Goal: Information Seeking & Learning: Learn about a topic

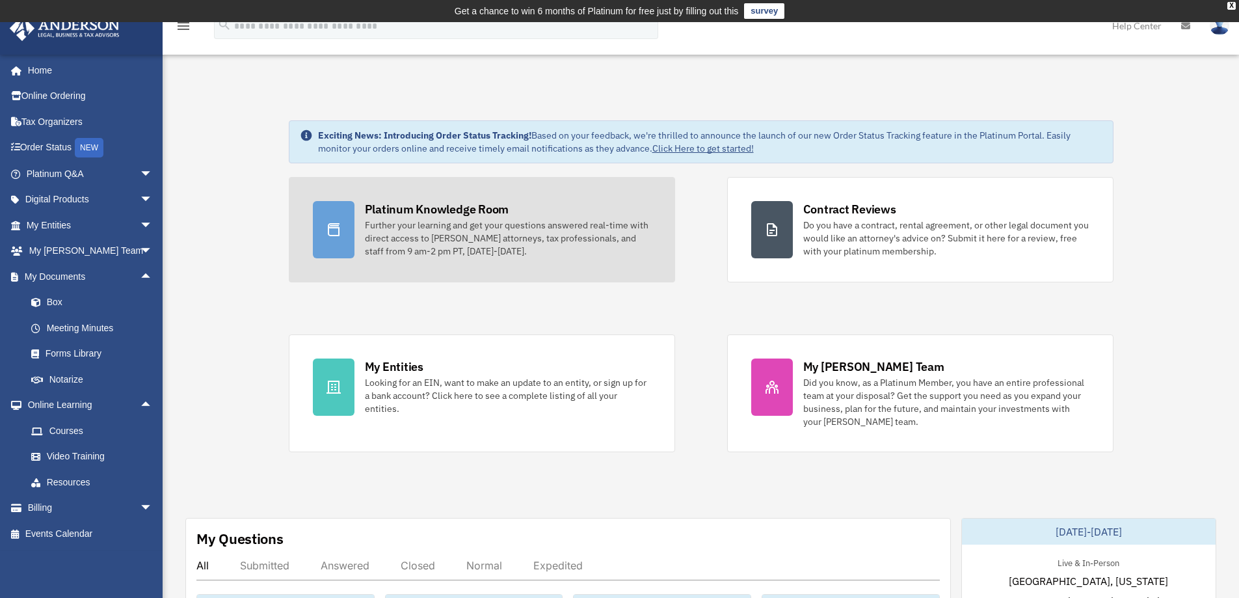
click at [395, 248] on div "Further your learning and get your questions answered real-time with direct acc…" at bounding box center [508, 238] width 286 height 39
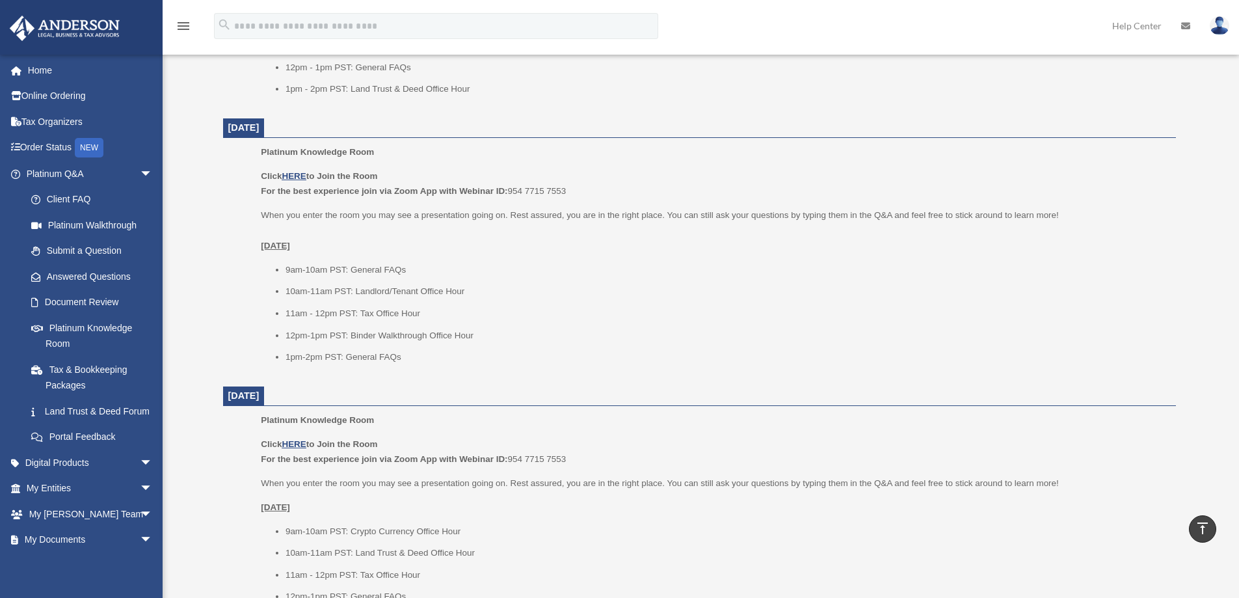
scroll to position [650, 0]
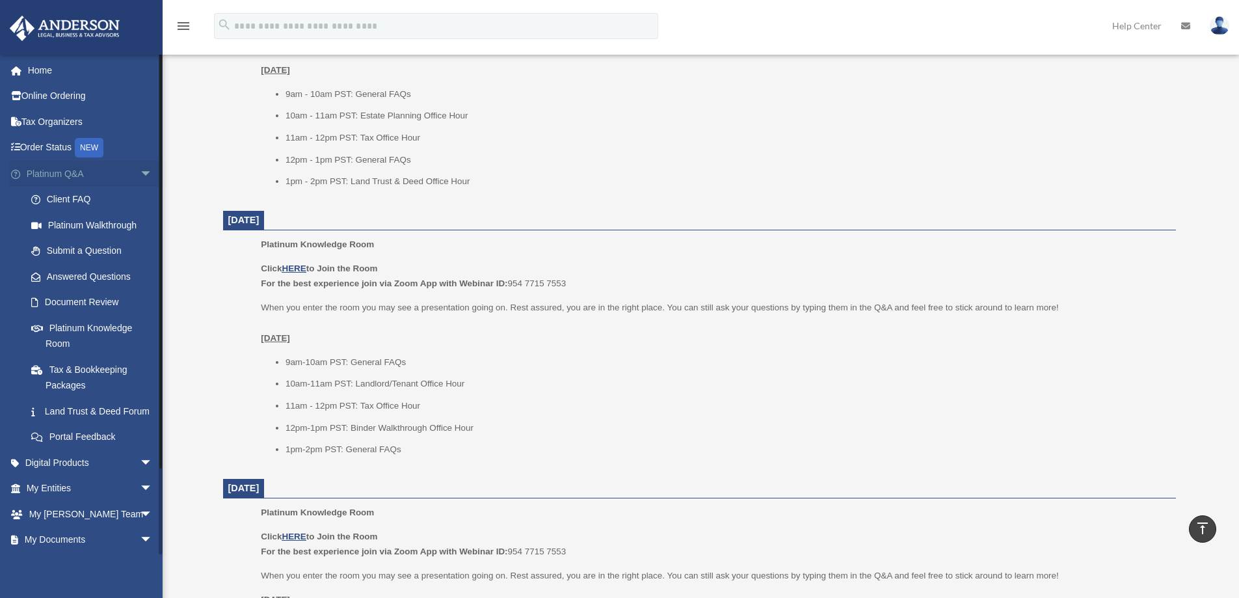
click at [140, 176] on span "arrow_drop_down" at bounding box center [153, 174] width 26 height 27
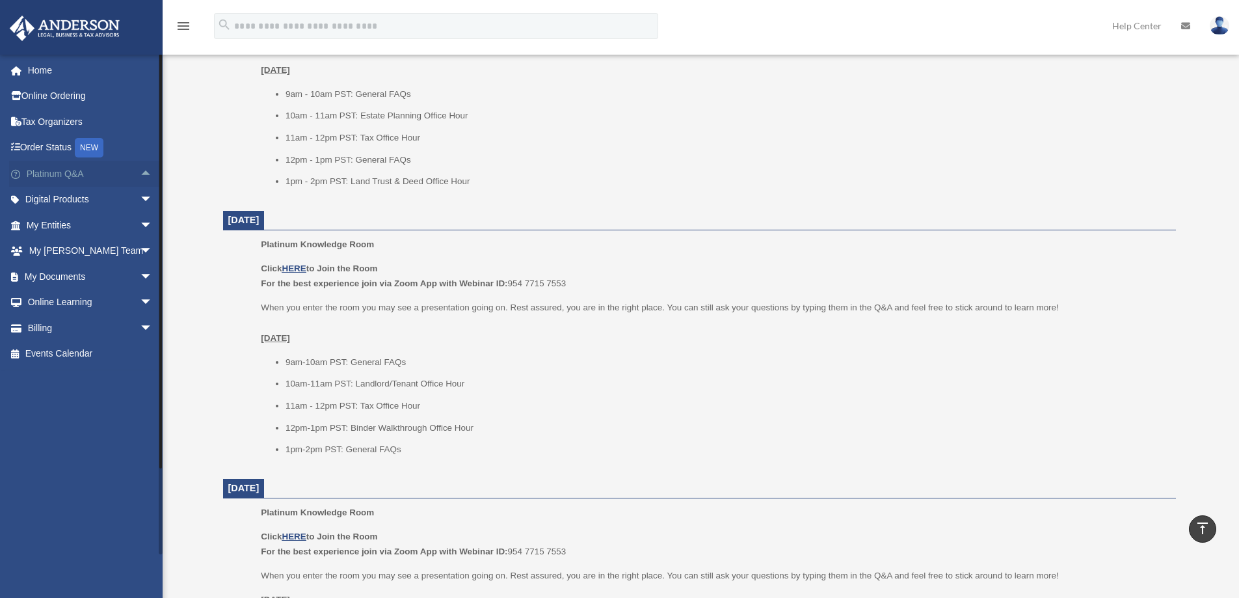
click at [140, 176] on span "arrow_drop_up" at bounding box center [153, 174] width 26 height 27
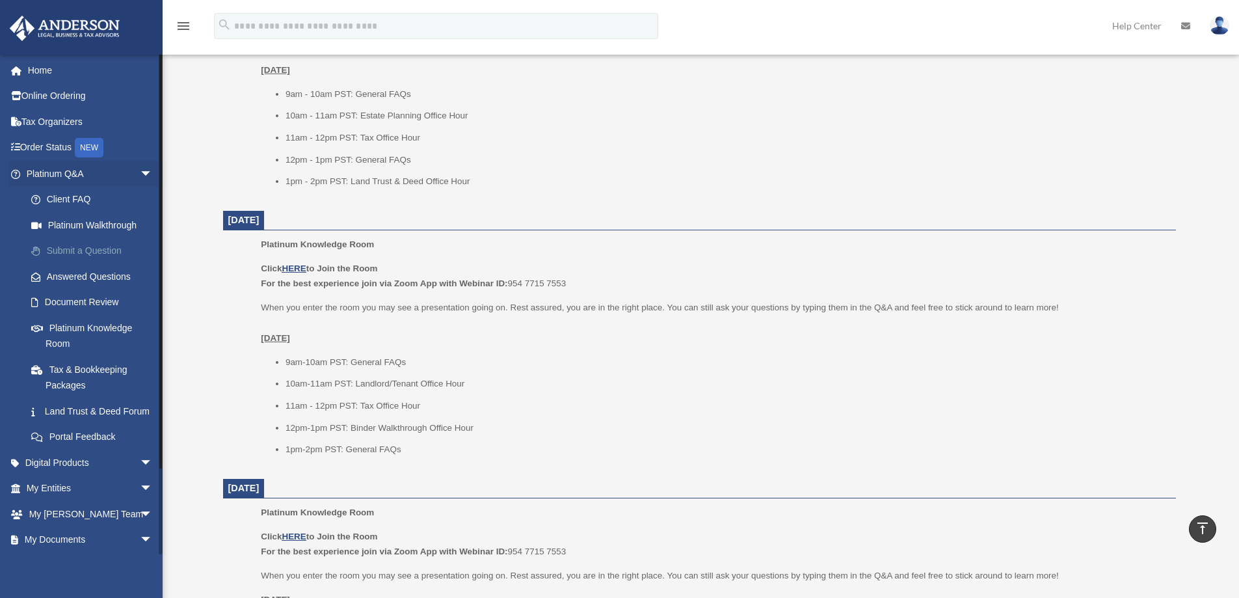
click at [71, 247] on link "Submit a Question" at bounding box center [95, 251] width 154 height 26
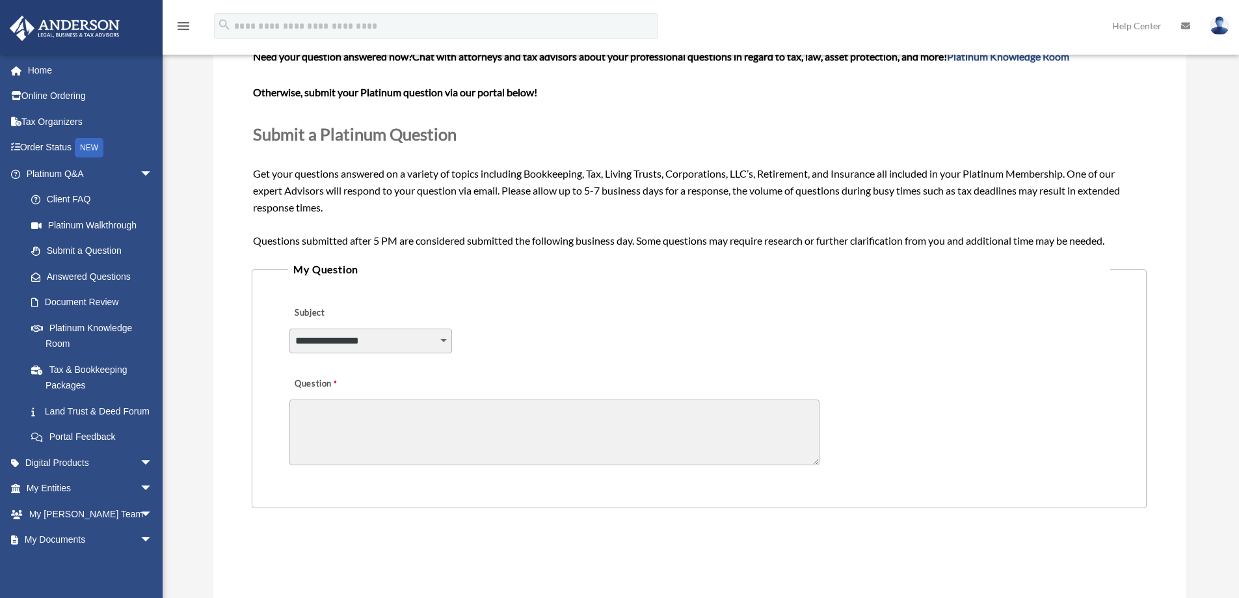
scroll to position [129, 0]
click at [328, 346] on select "**********" at bounding box center [370, 341] width 163 height 25
click at [606, 317] on div "**********" at bounding box center [699, 332] width 822 height 71
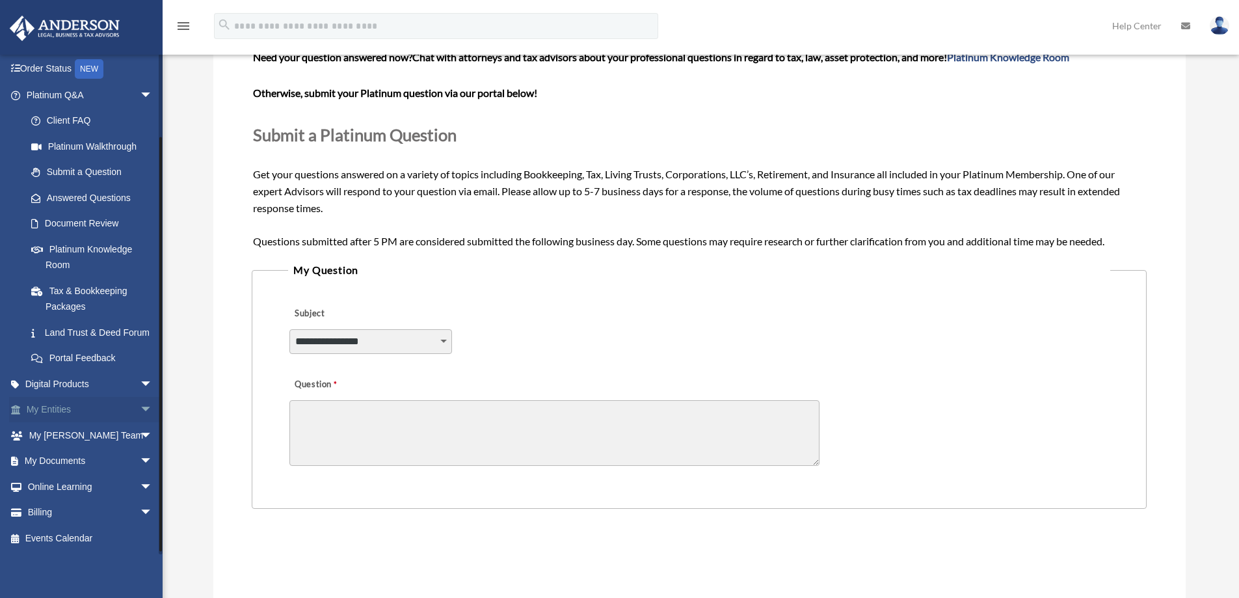
scroll to position [94, 0]
click at [140, 428] on span "arrow_drop_down" at bounding box center [153, 435] width 26 height 27
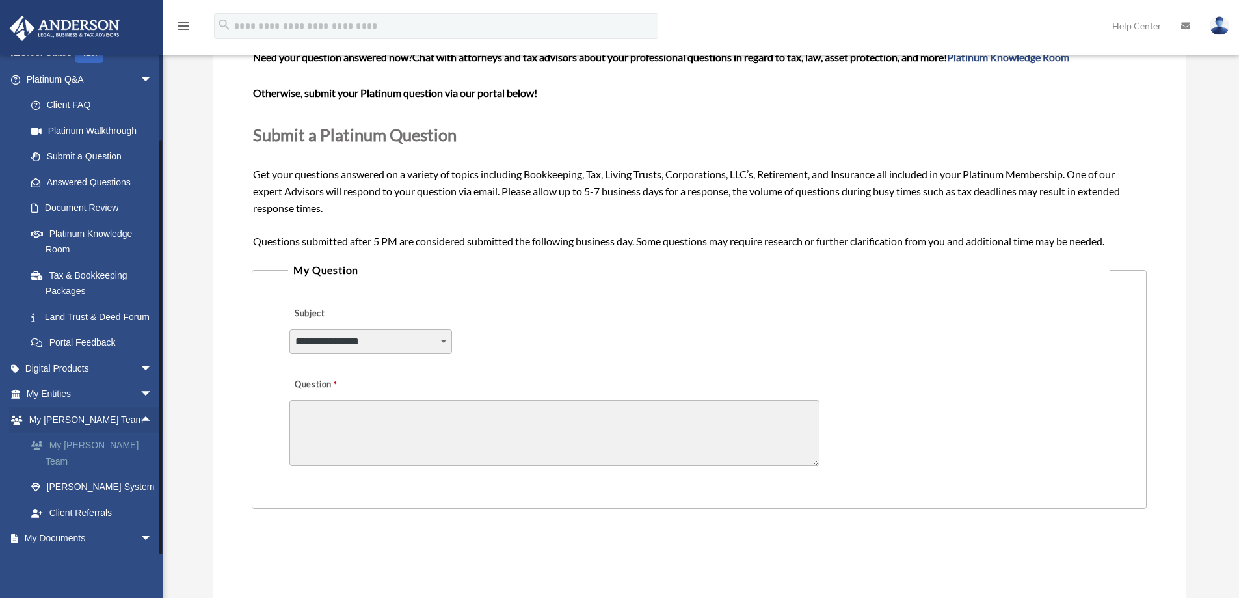
click at [90, 459] on link "My [PERSON_NAME] Team" at bounding box center [95, 454] width 154 height 42
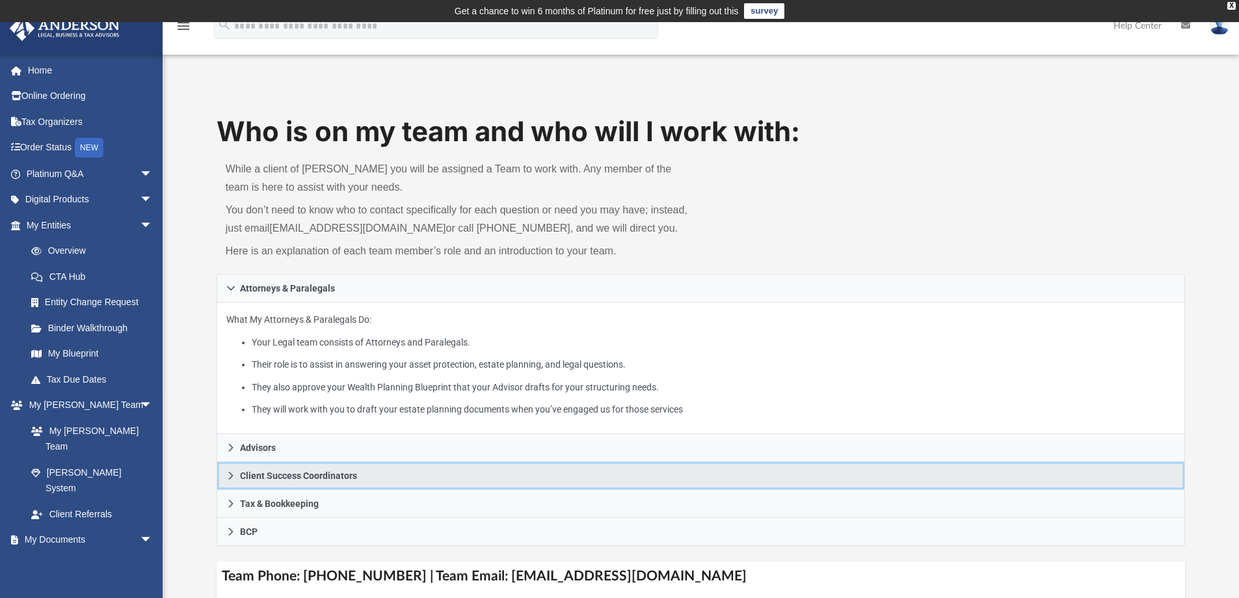
click at [284, 476] on span "Client Success Coordinators" at bounding box center [298, 475] width 117 height 9
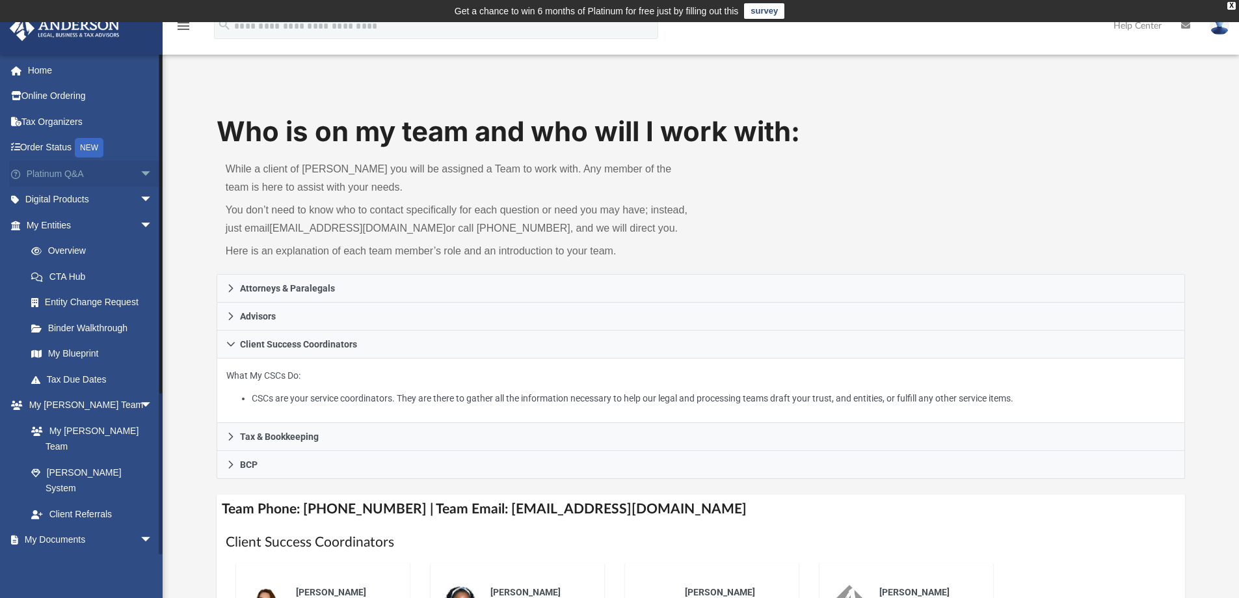
click at [141, 176] on span "arrow_drop_down" at bounding box center [153, 174] width 26 height 27
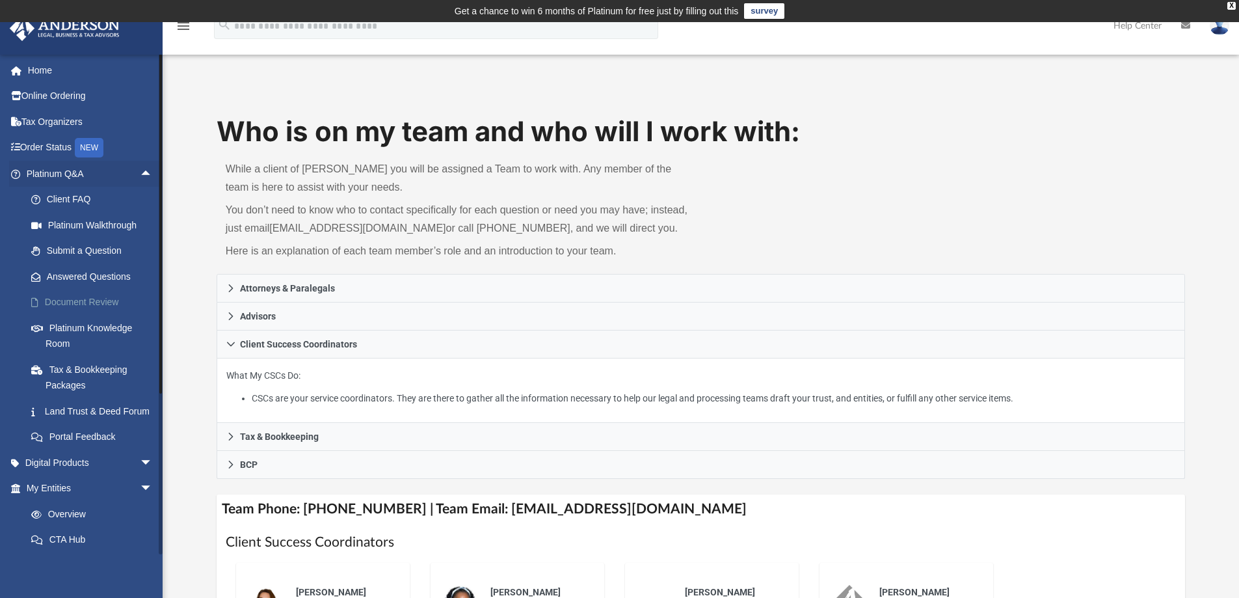
click at [76, 303] on link "Document Review" at bounding box center [95, 302] width 154 height 26
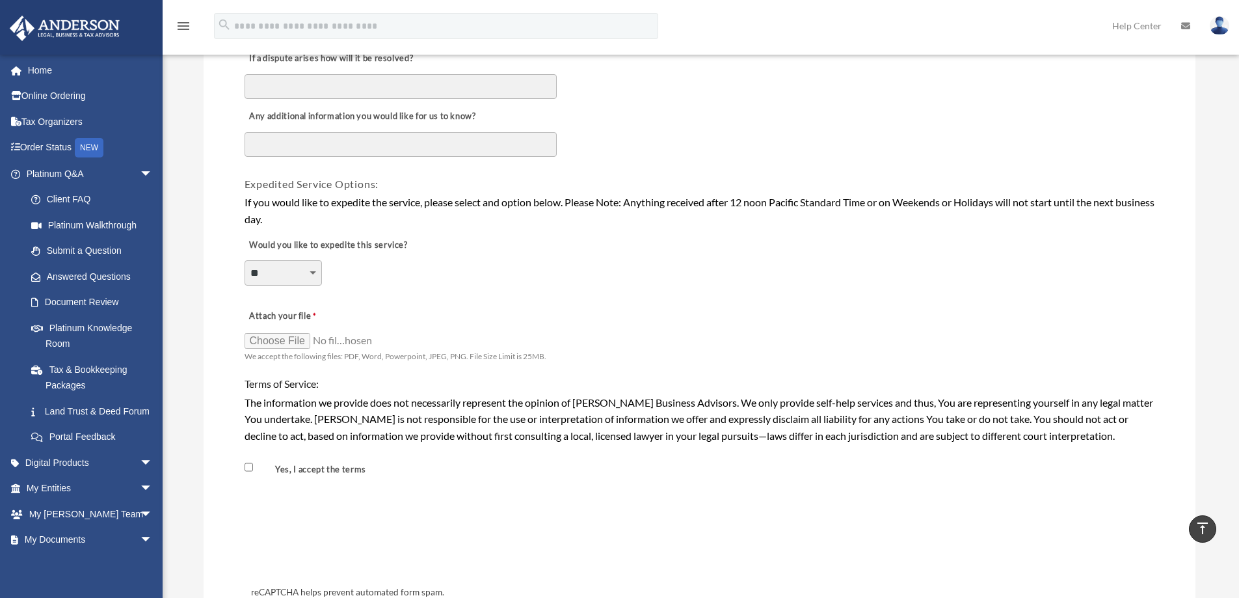
scroll to position [846, 0]
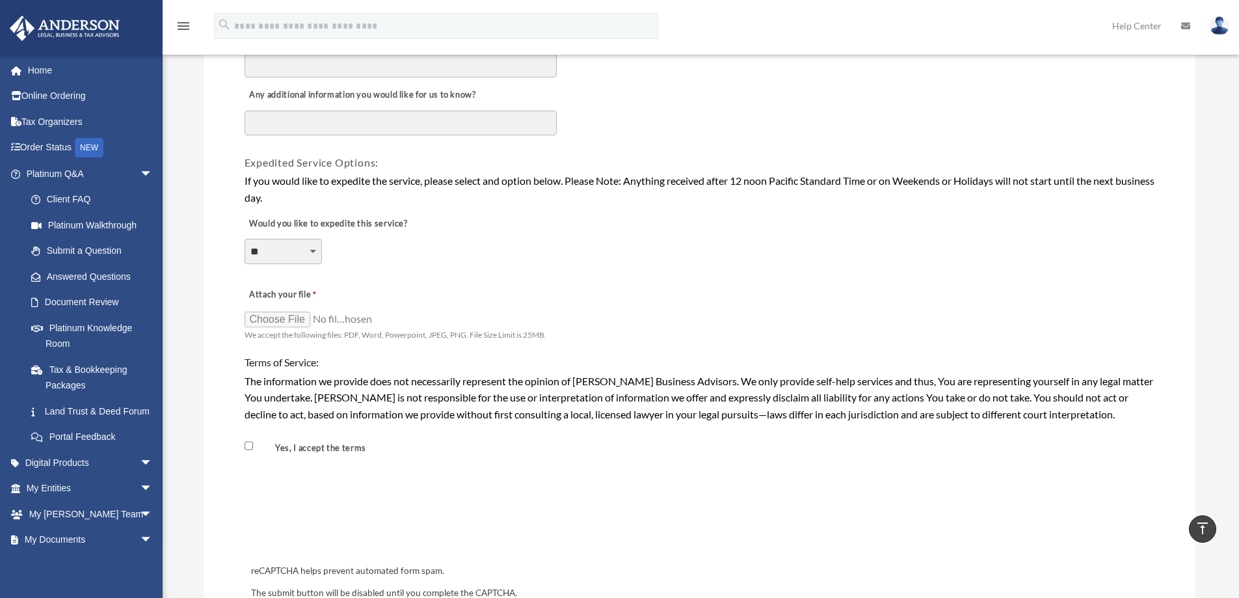
click at [258, 248] on select "**********" at bounding box center [283, 251] width 77 height 25
select select "********"
click at [245, 239] on select "**********" at bounding box center [283, 251] width 77 height 25
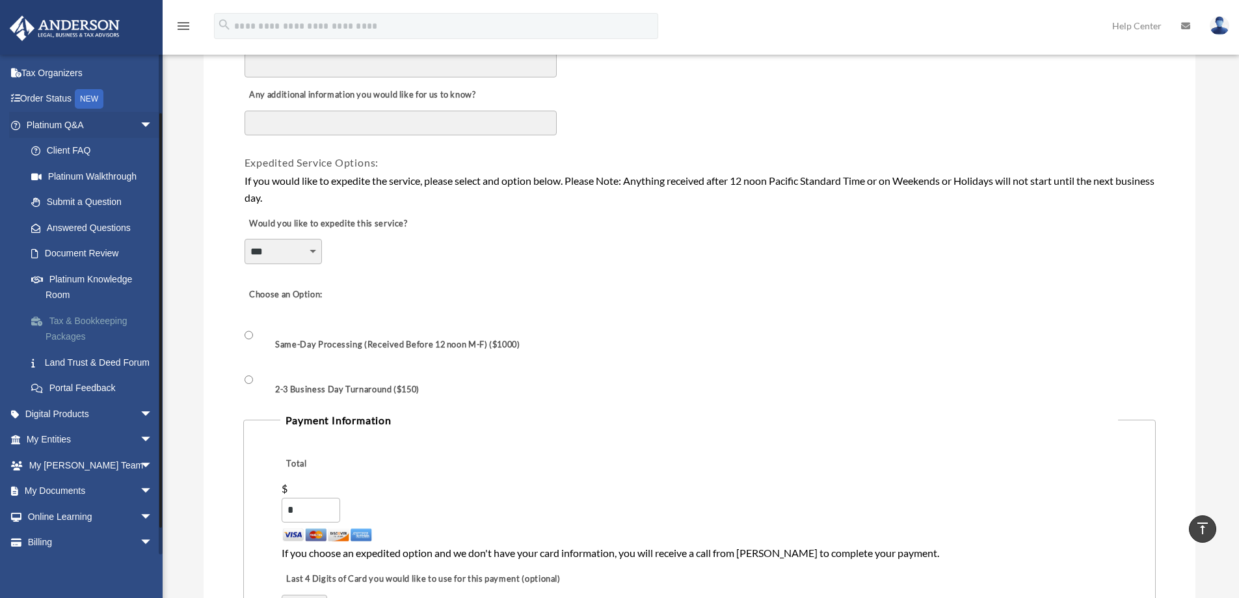
scroll to position [65, 0]
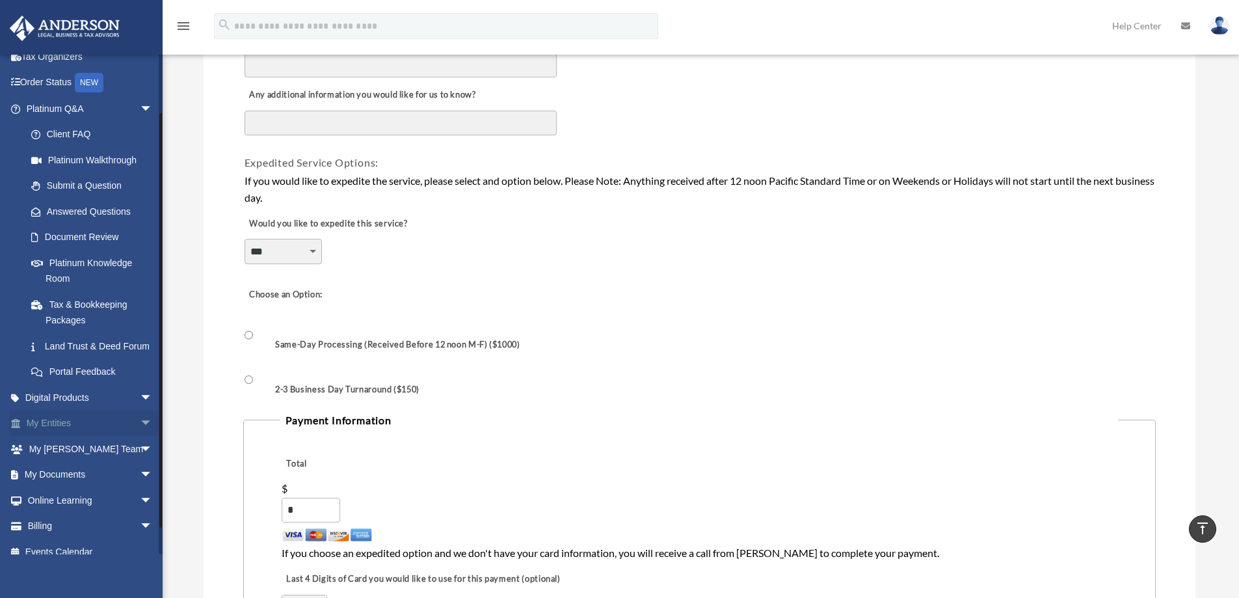
click at [140, 437] on span "arrow_drop_down" at bounding box center [153, 423] width 26 height 27
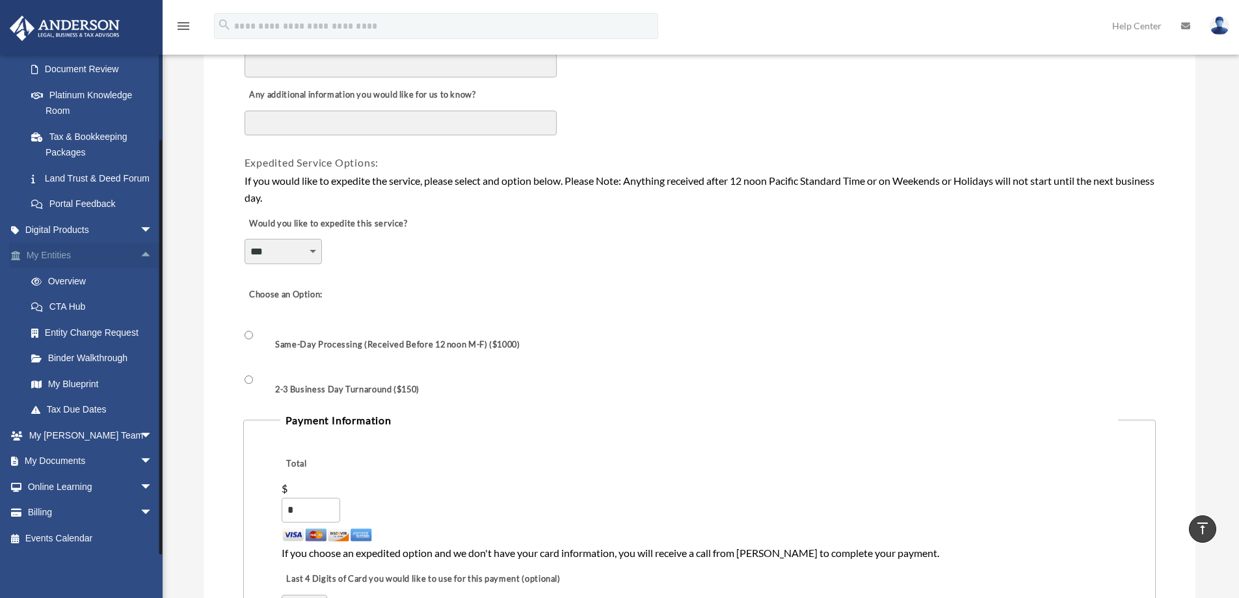
scroll to position [248, 0]
click at [62, 278] on link "Overview" at bounding box center [95, 281] width 154 height 26
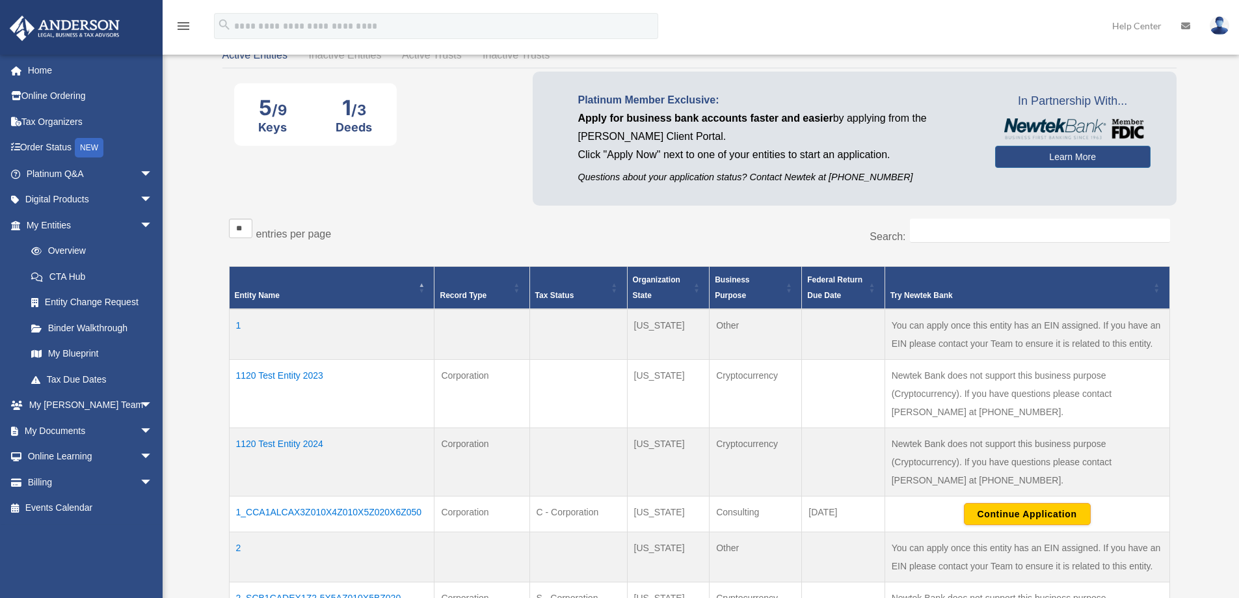
scroll to position [65, 0]
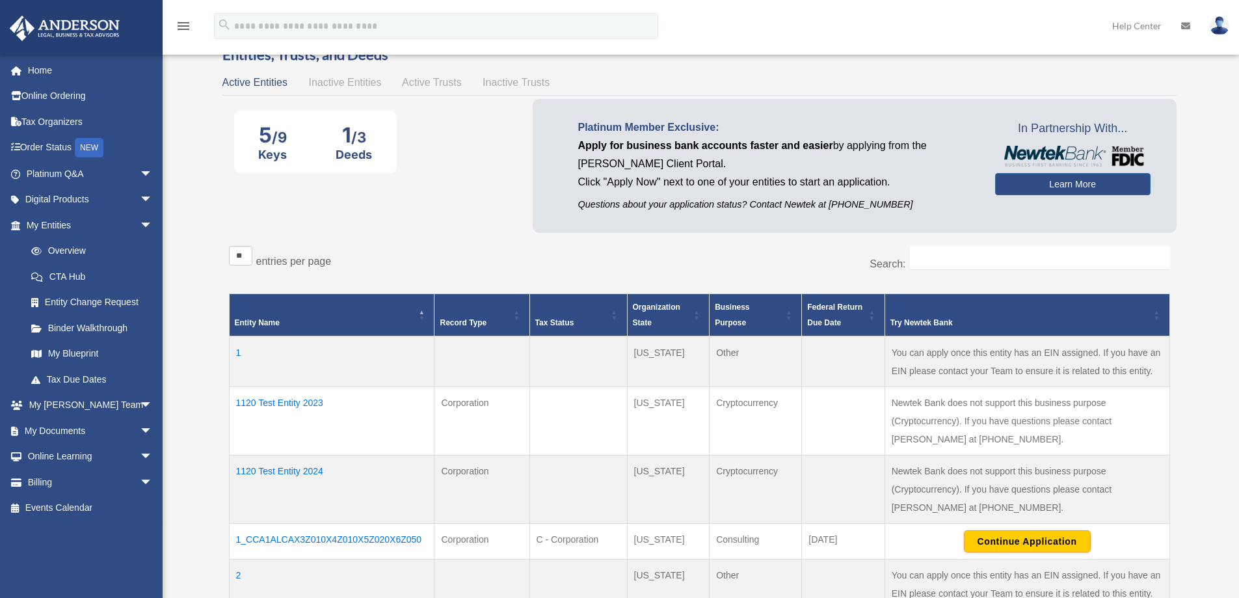
click at [299, 402] on td "1120 Test Entity 2023" at bounding box center [332, 421] width 206 height 68
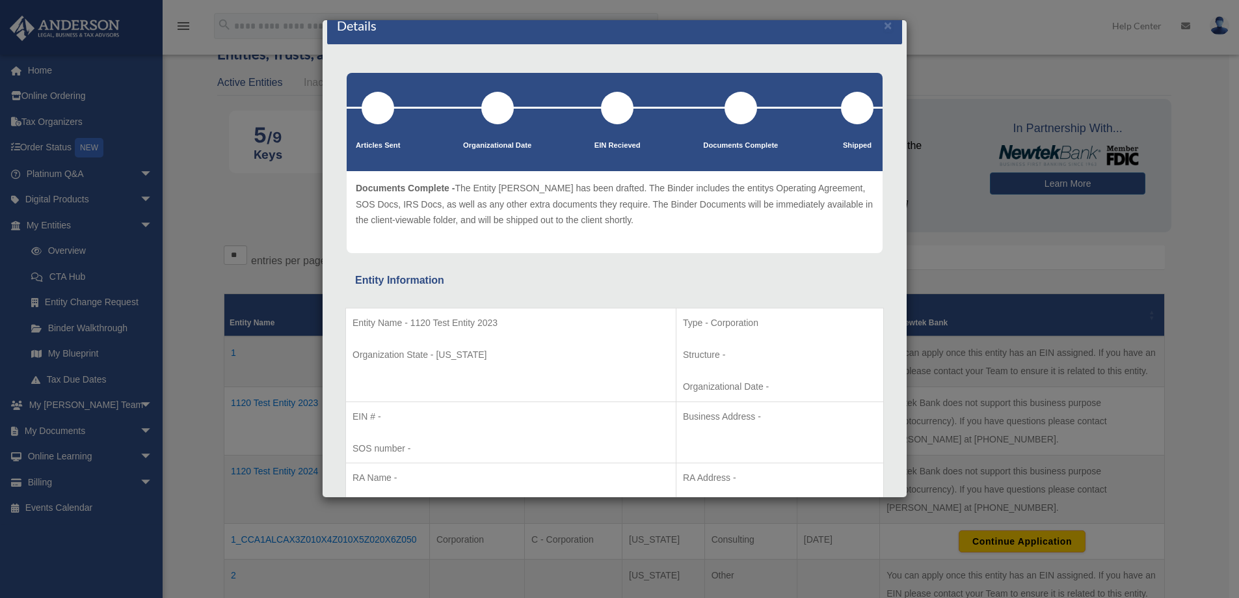
scroll to position [0, 0]
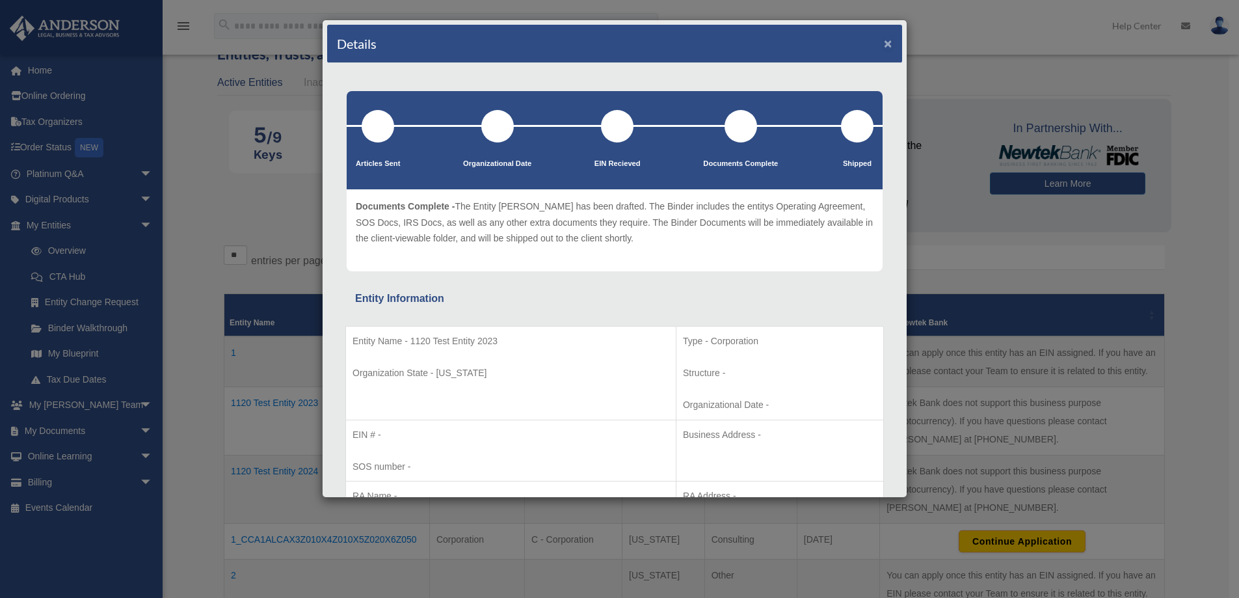
click at [884, 42] on button "×" at bounding box center [888, 43] width 8 height 14
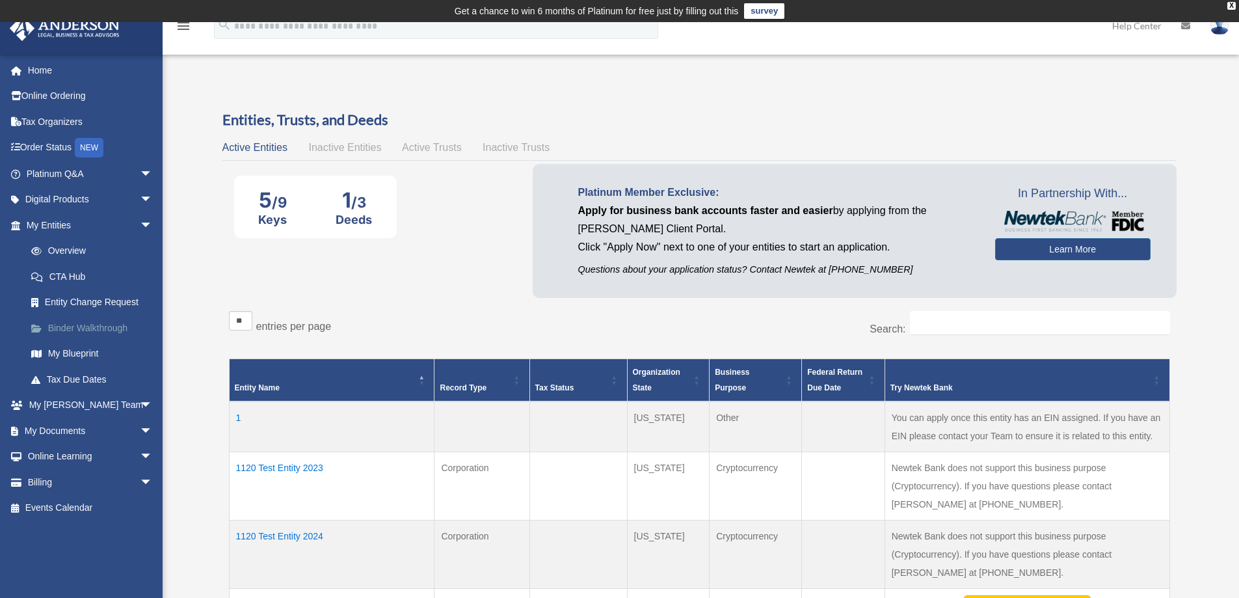
click at [80, 327] on link "Binder Walkthrough" at bounding box center [95, 328] width 154 height 26
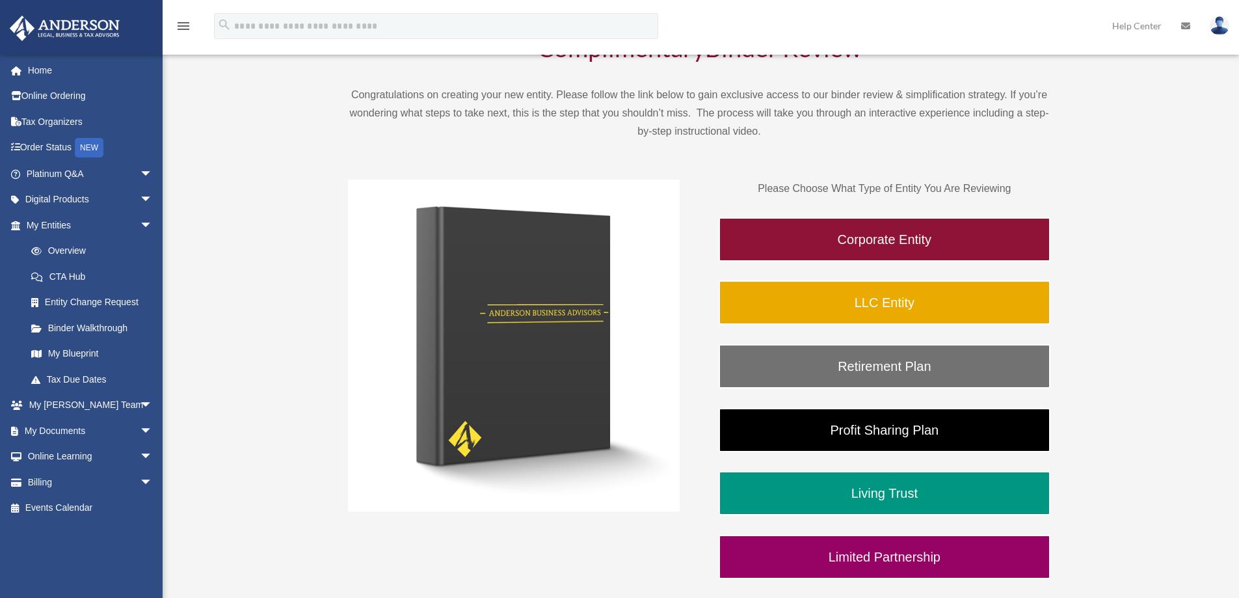
scroll to position [195, 0]
